Goal: Task Accomplishment & Management: Use online tool/utility

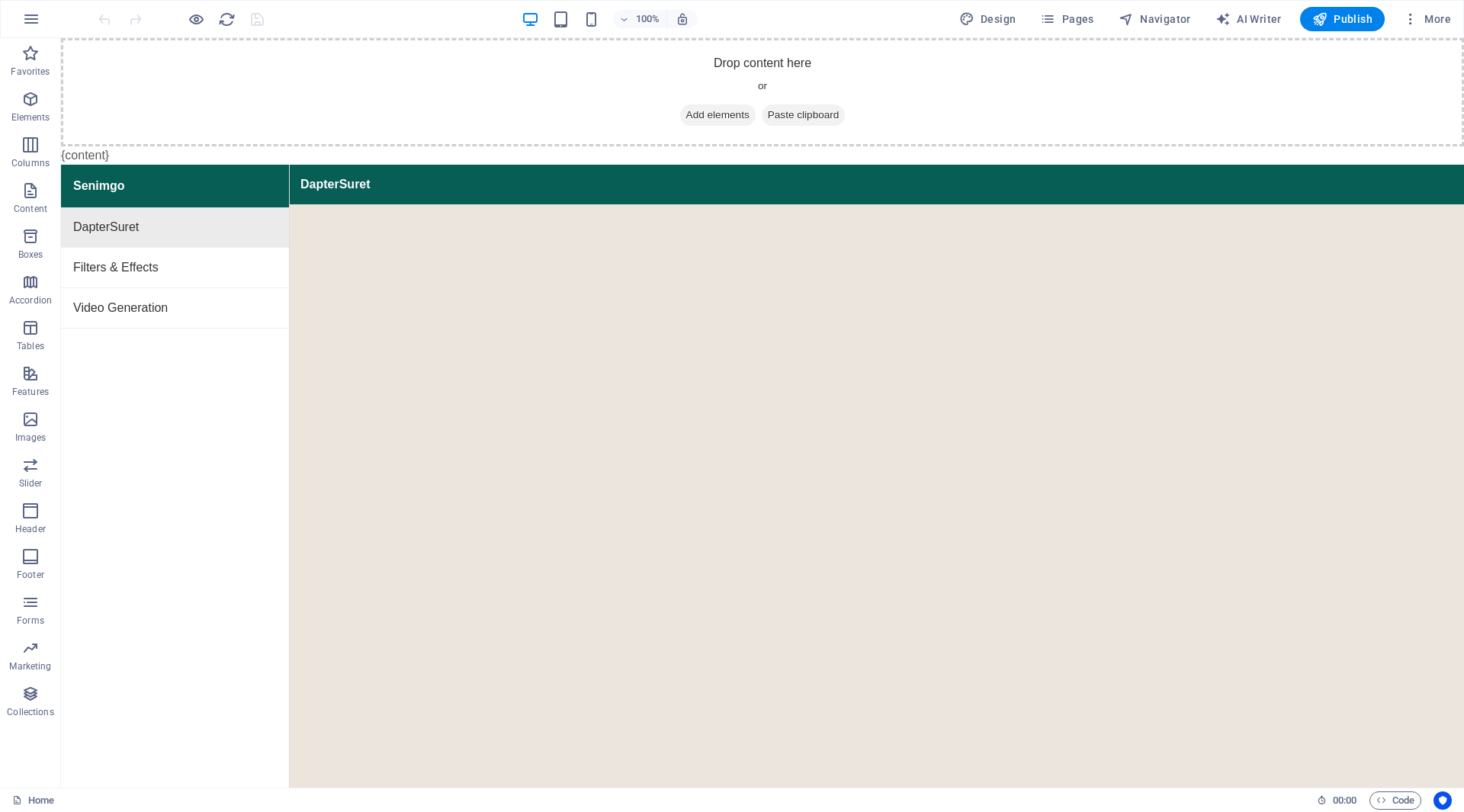
click at [1322, 21] on icon "button" at bounding box center [1319, 19] width 15 height 15
click at [1326, 20] on icon "button" at bounding box center [1319, 19] width 15 height 15
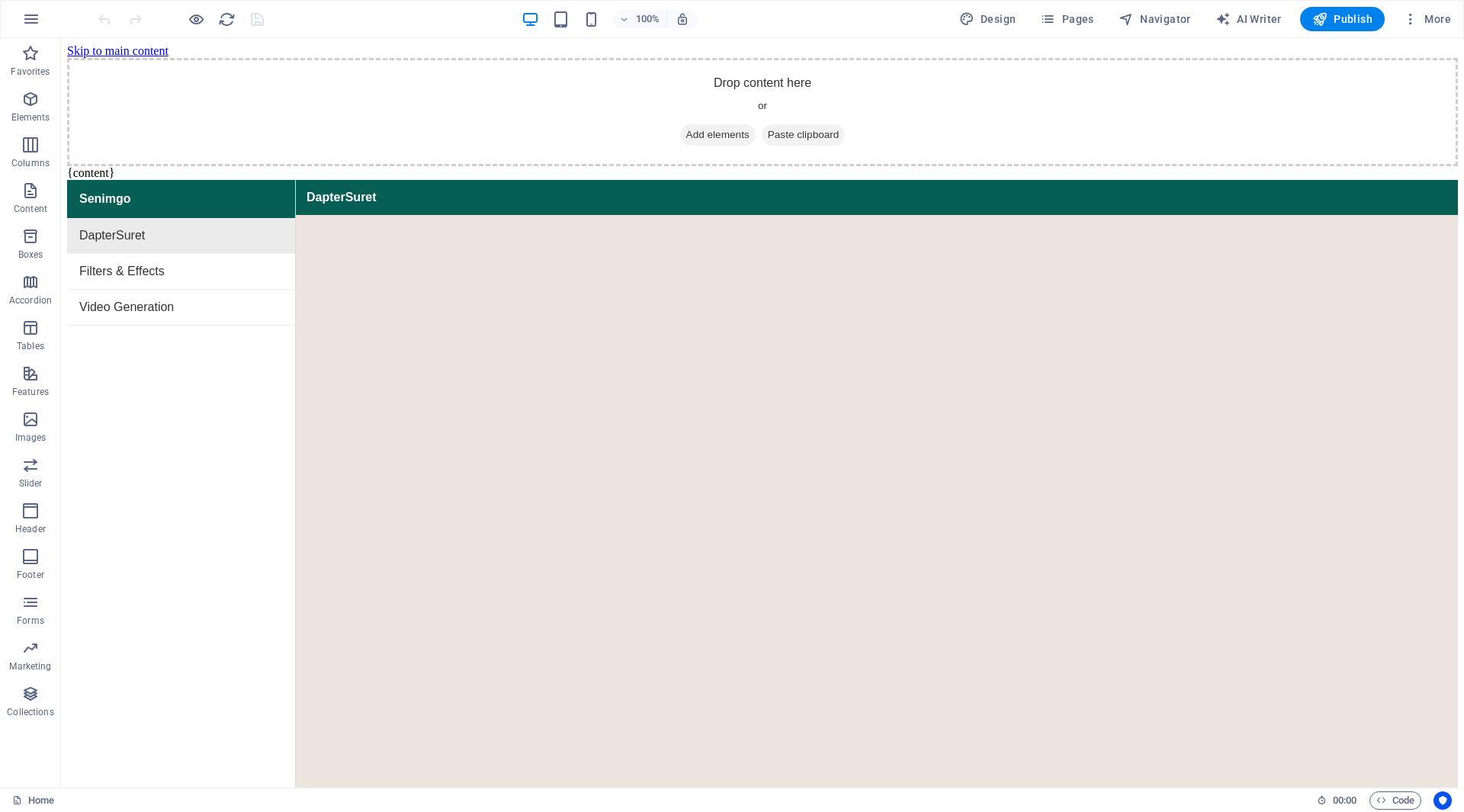
click at [1346, 21] on span "Publish" at bounding box center [1342, 19] width 61 height 15
